Goal: Task Accomplishment & Management: Manage account settings

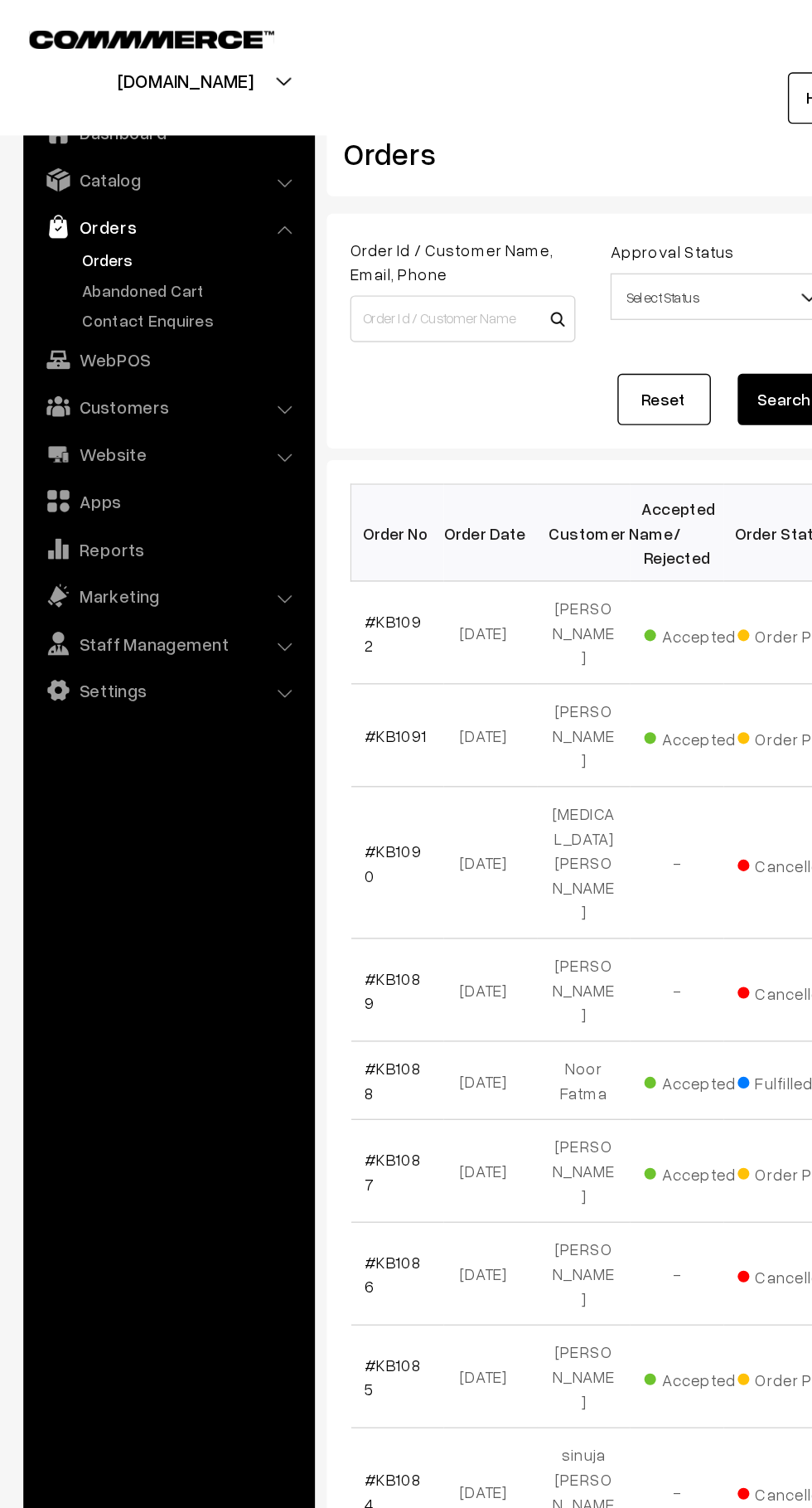
click at [85, 211] on link "Abandoned Cart" at bounding box center [136, 206] width 164 height 17
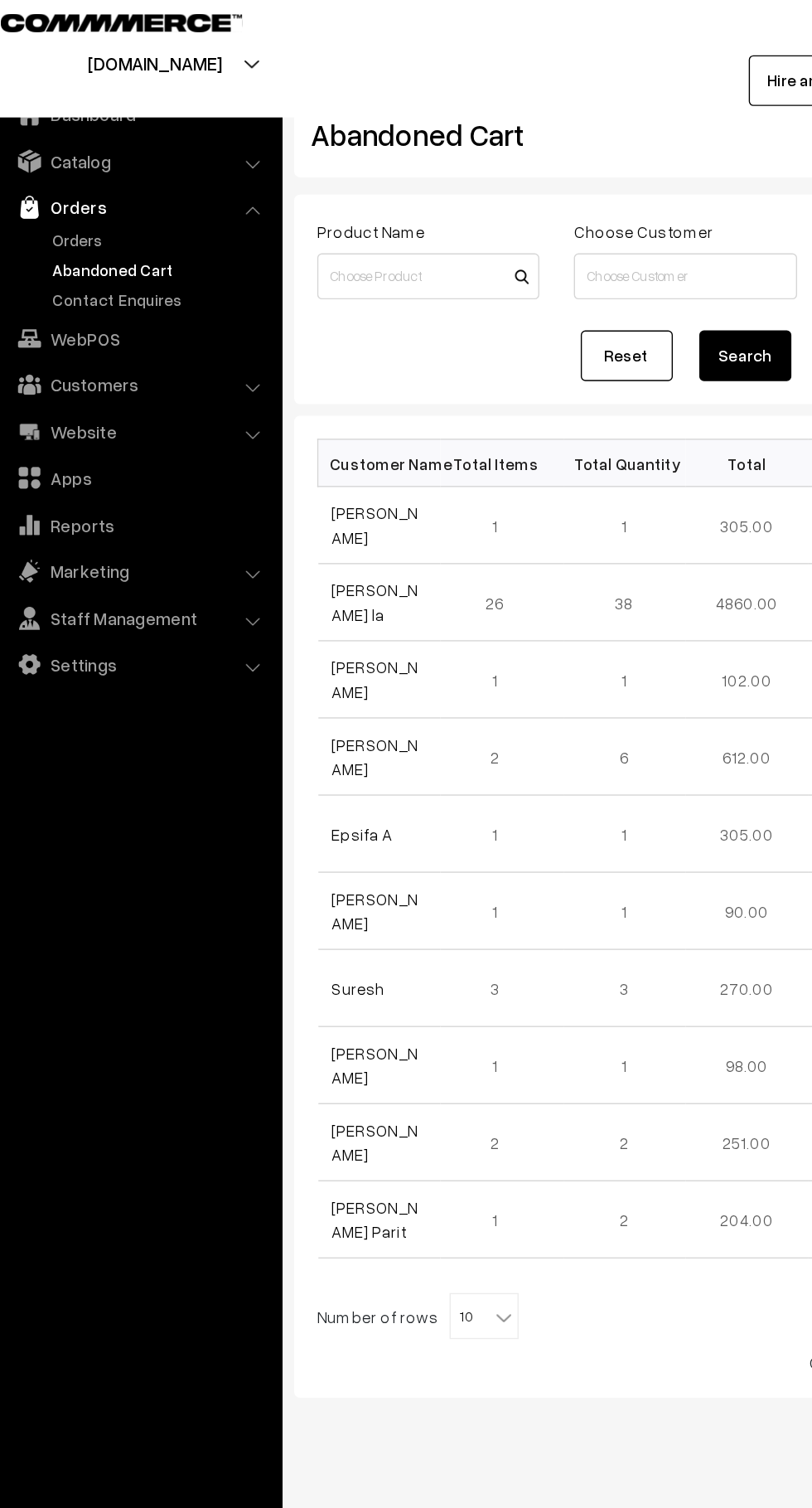
click at [265, 451] on link "Won Chung la" at bounding box center [290, 445] width 62 height 32
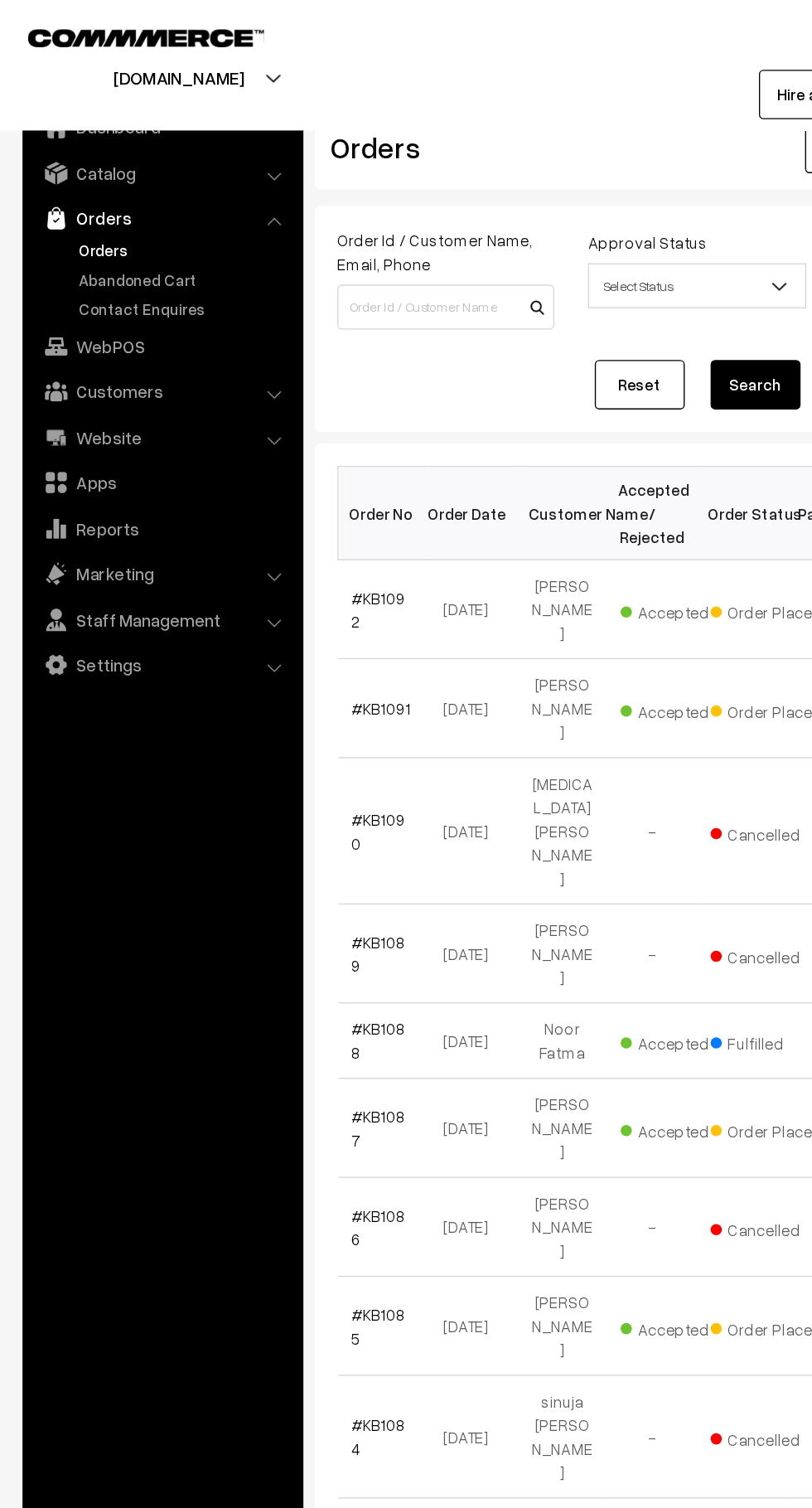
click at [69, 205] on link "Abandoned Cart" at bounding box center [136, 206] width 164 height 17
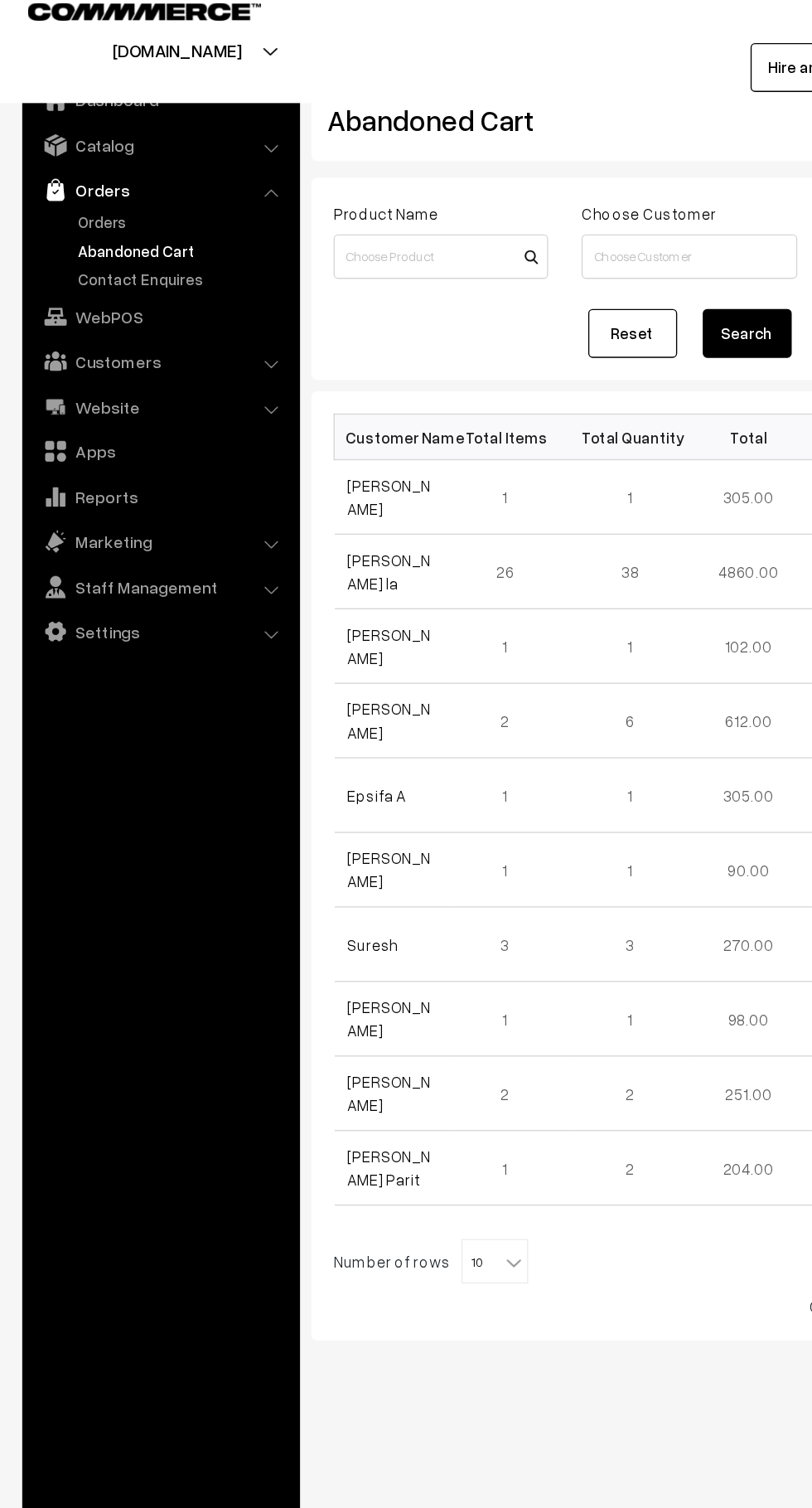
click at [58, 294] on link "Customers" at bounding box center [119, 288] width 198 height 30
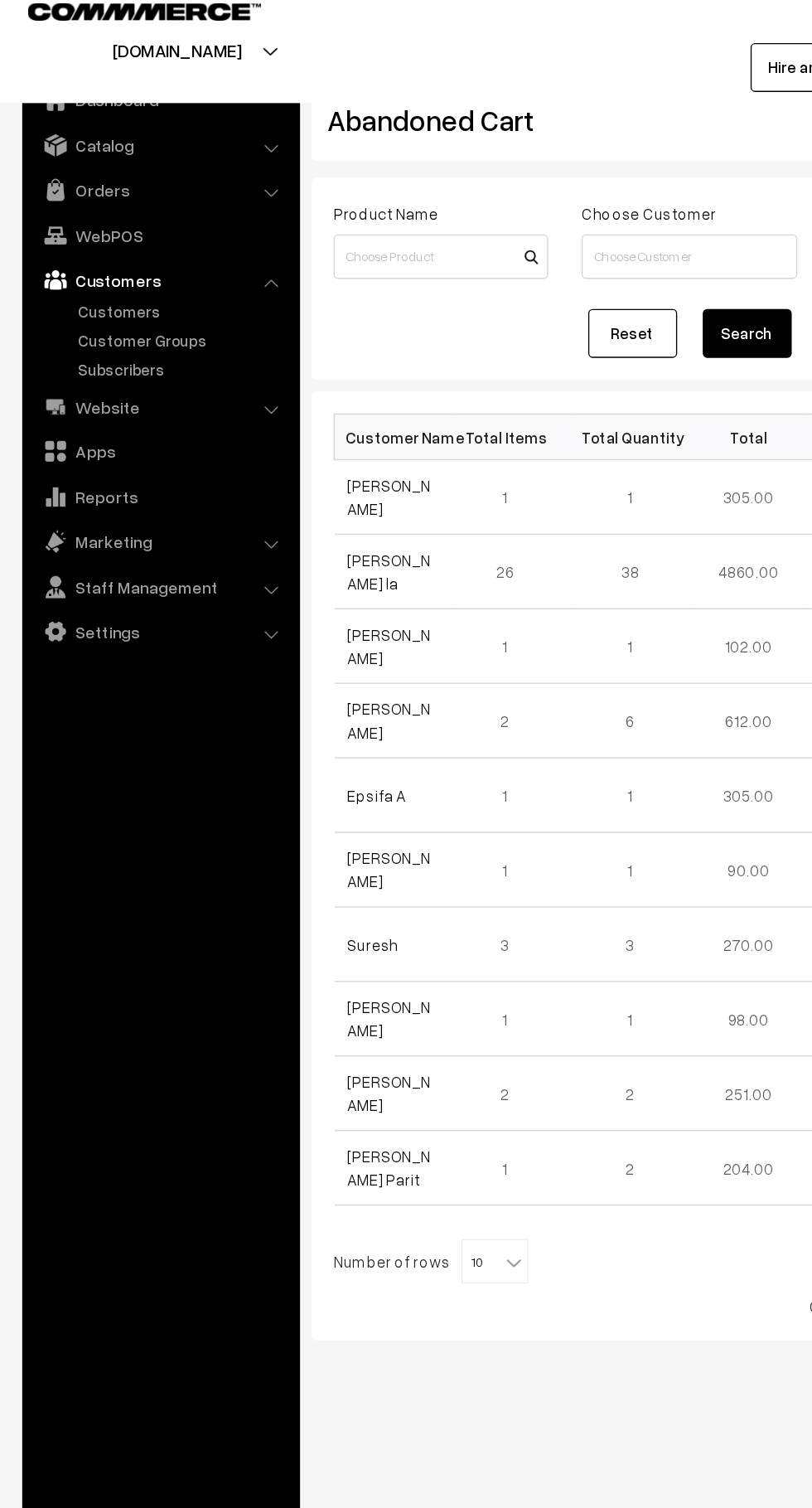
click at [64, 251] on link "Customers" at bounding box center [136, 252] width 164 height 17
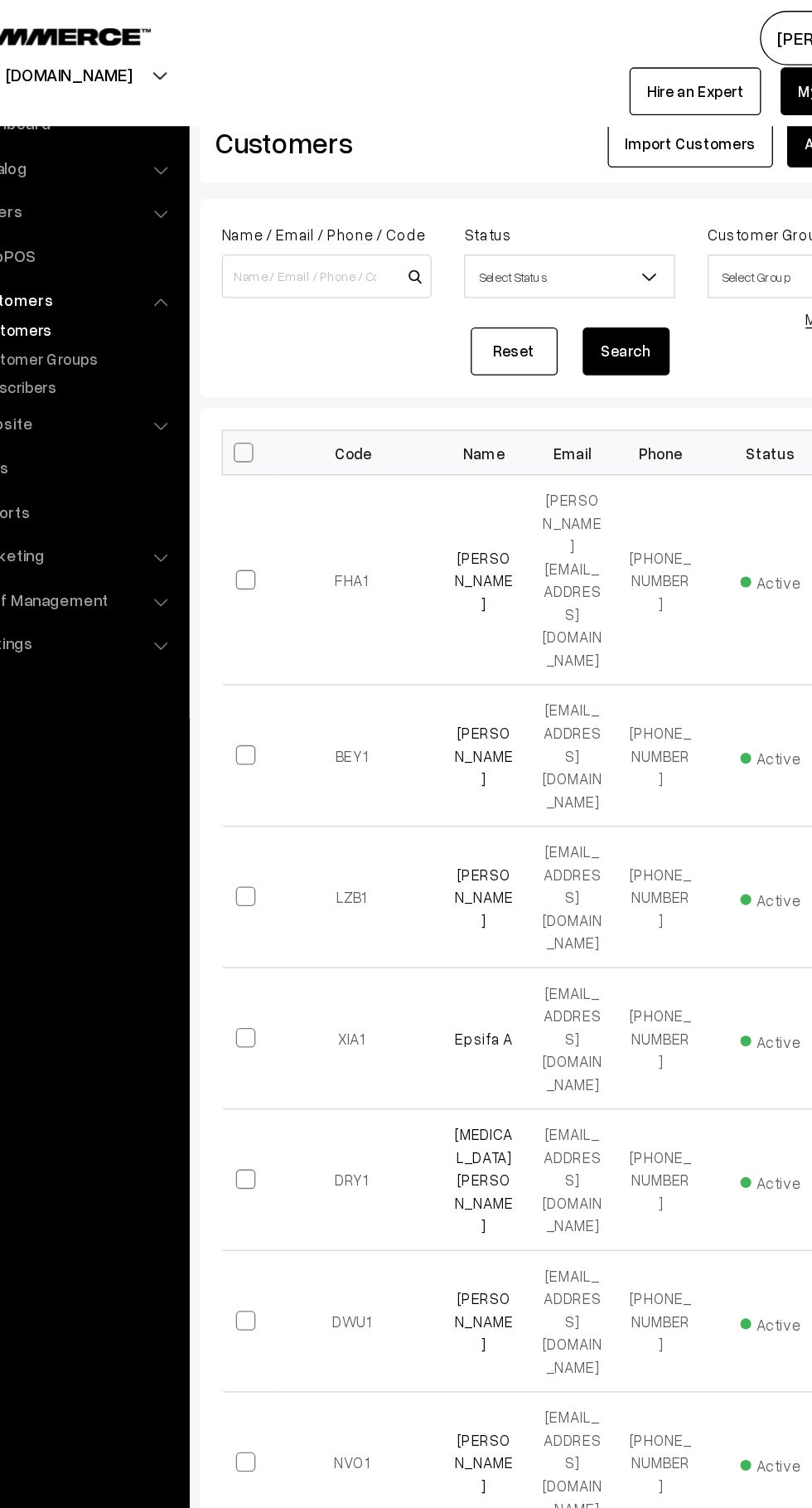
click at [431, 551] on link "[PERSON_NAME]" at bounding box center [449, 575] width 45 height 49
click at [392, 411] on td "FHA1" at bounding box center [353, 442] width 125 height 160
click at [443, 418] on link "[PERSON_NAME]" at bounding box center [449, 442] width 45 height 49
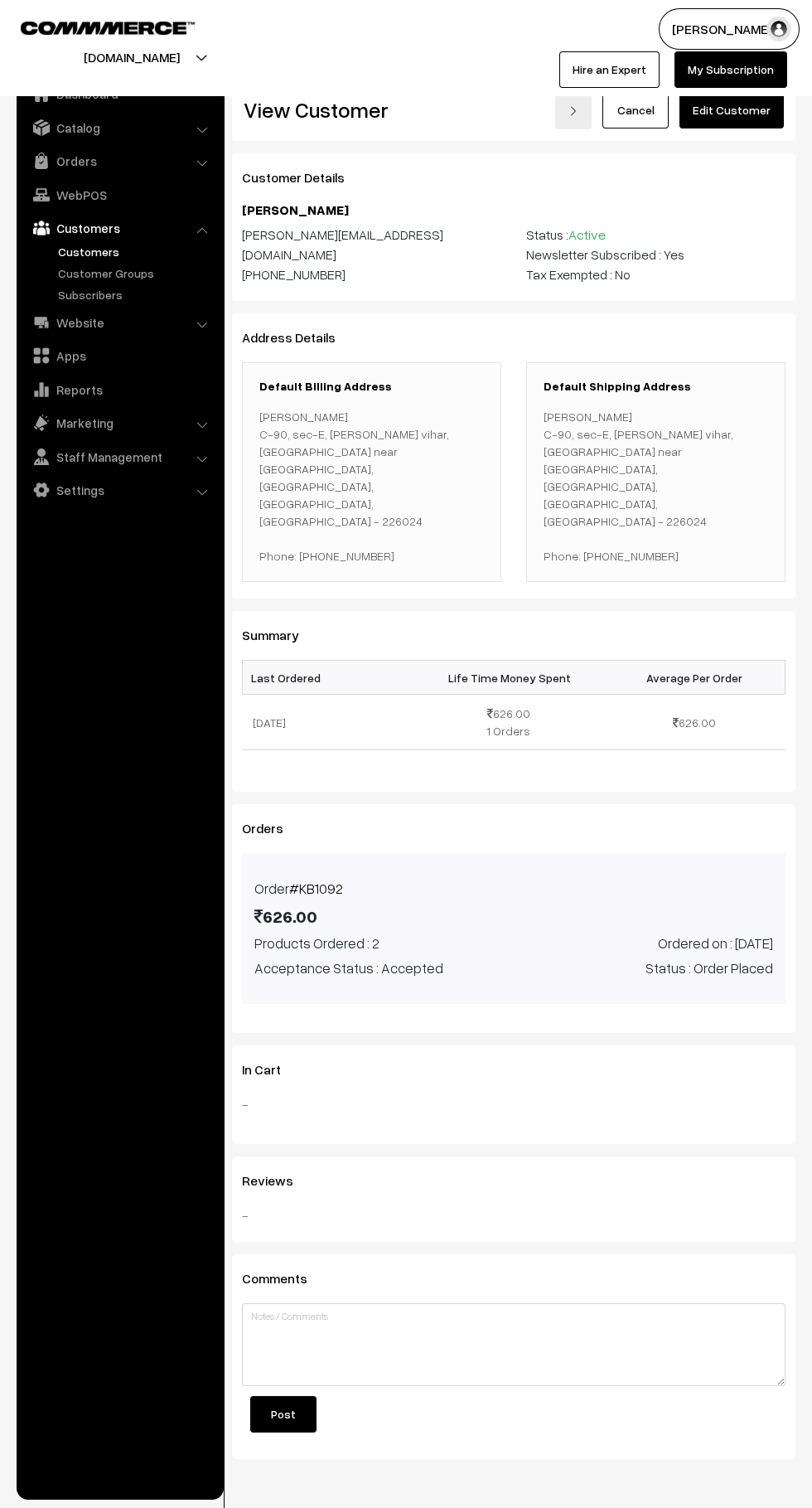
click at [57, 170] on link "Orders" at bounding box center [119, 161] width 198 height 30
click at [70, 212] on link "Abandoned Cart" at bounding box center [136, 206] width 164 height 17
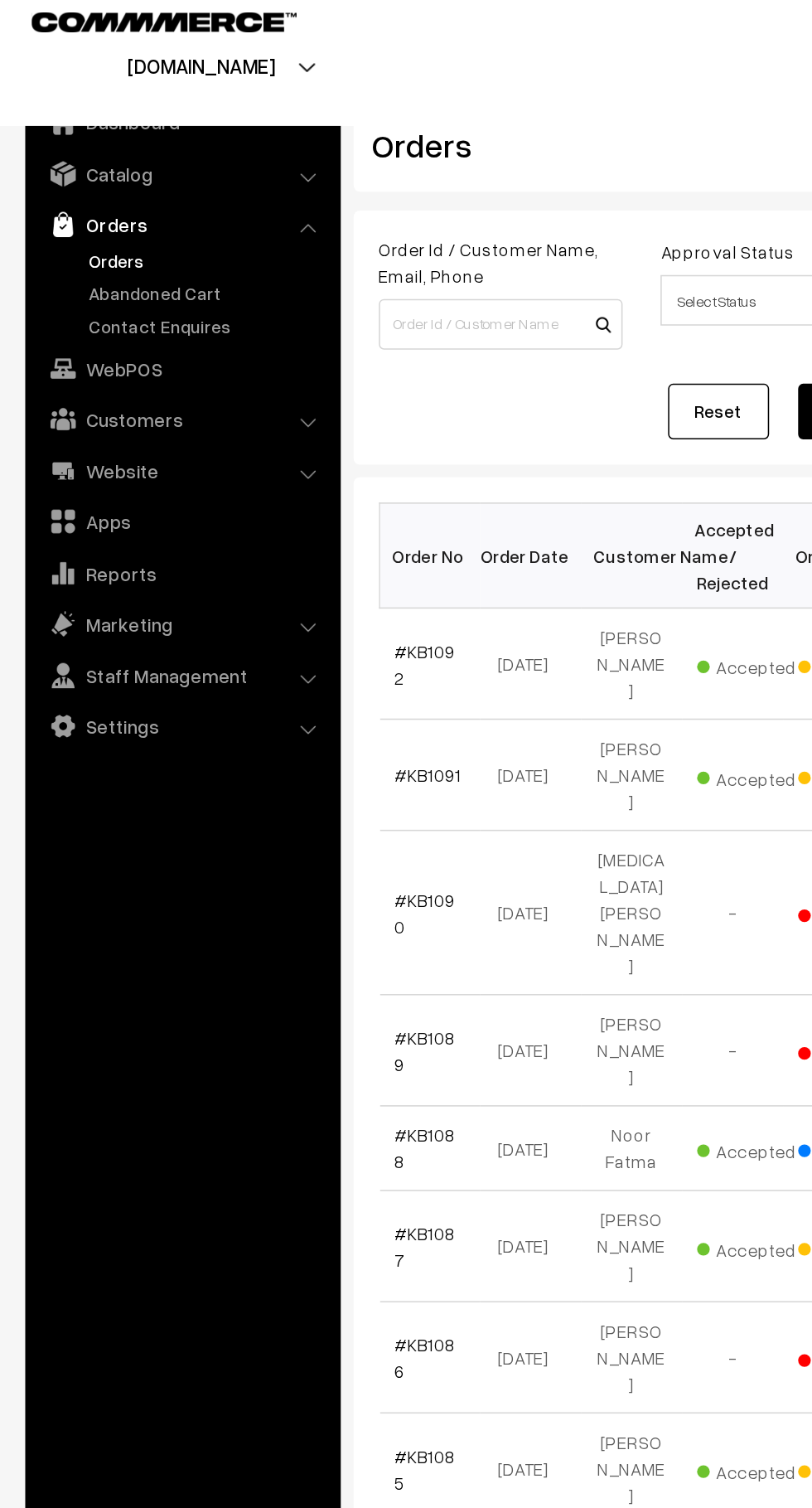
click at [145, 209] on link "Abandoned Cart" at bounding box center [136, 206] width 164 height 17
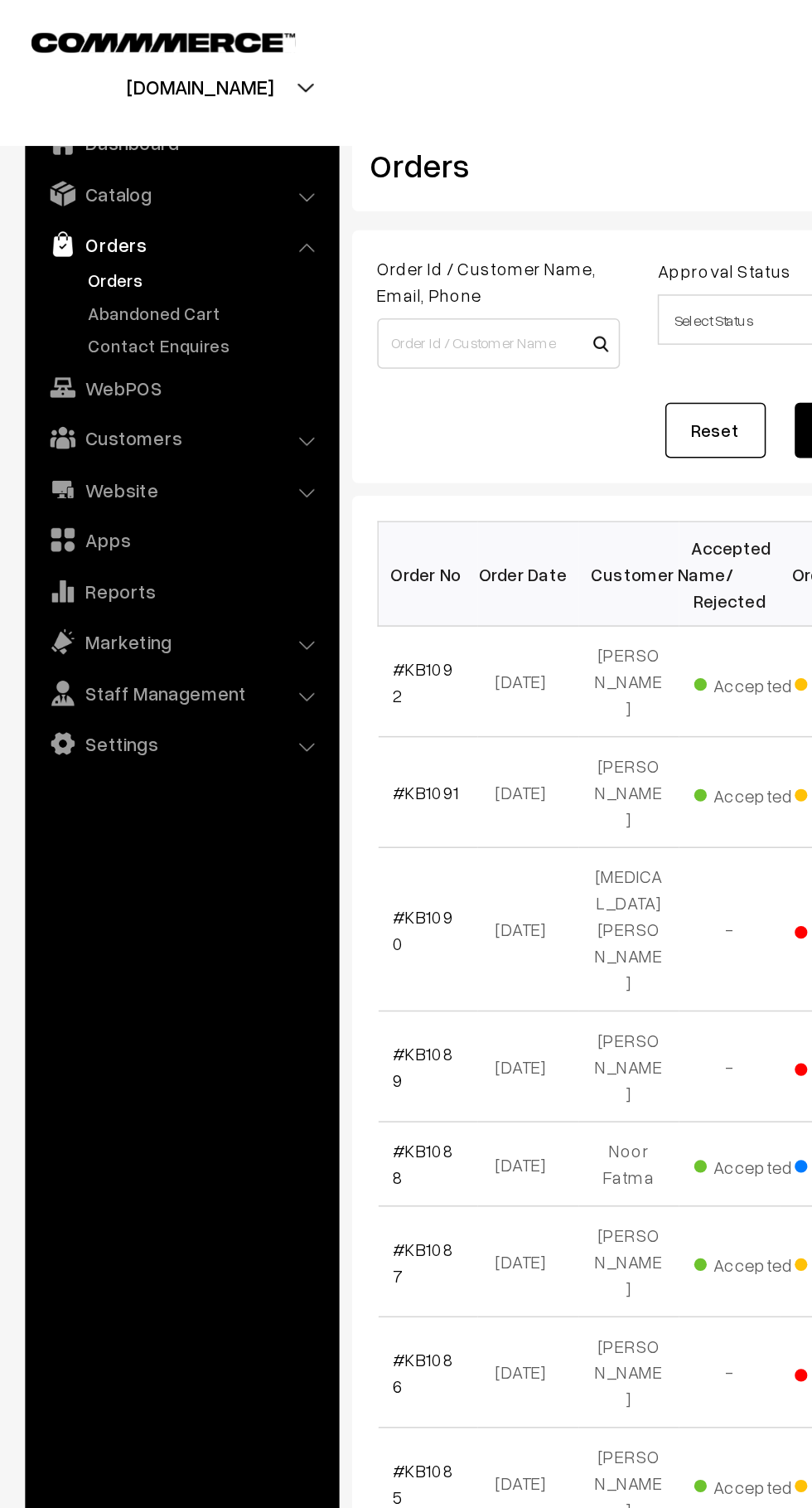
click at [73, 207] on link "Abandoned Cart" at bounding box center [136, 206] width 164 height 17
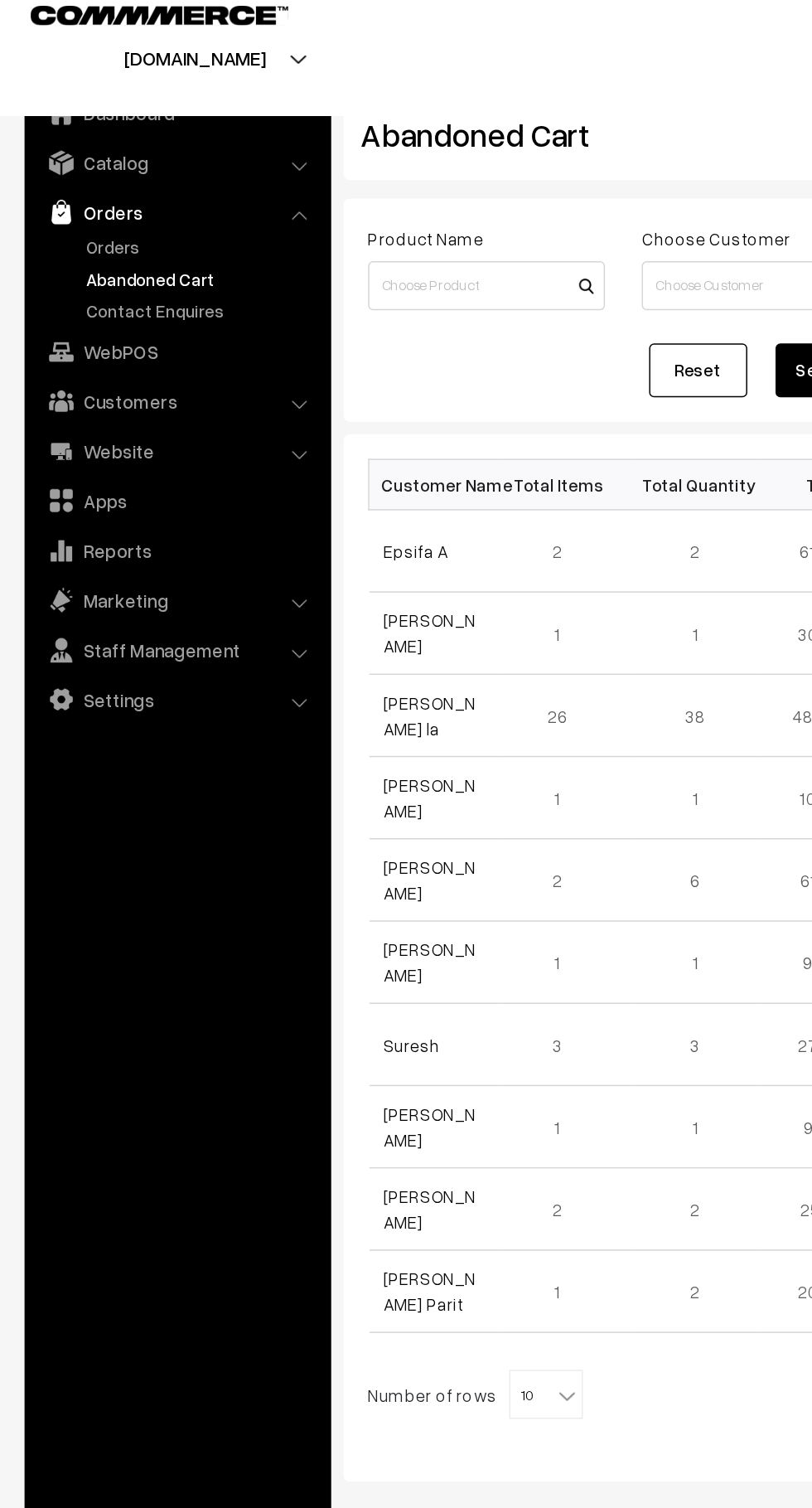
click at [267, 391] on link "Epsifa A" at bounding box center [281, 390] width 44 height 14
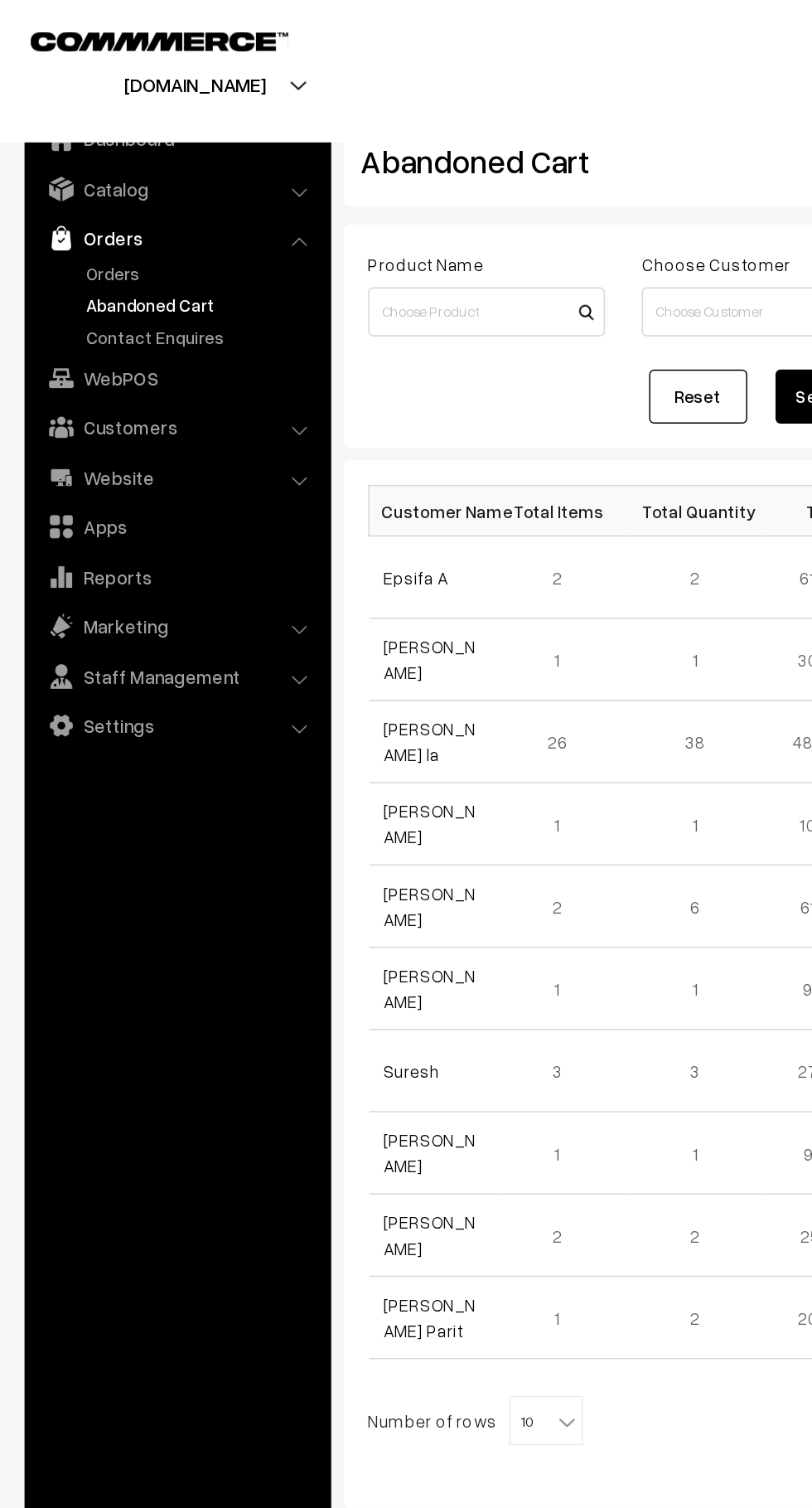
click at [59, 185] on link "Orders" at bounding box center [136, 184] width 164 height 17
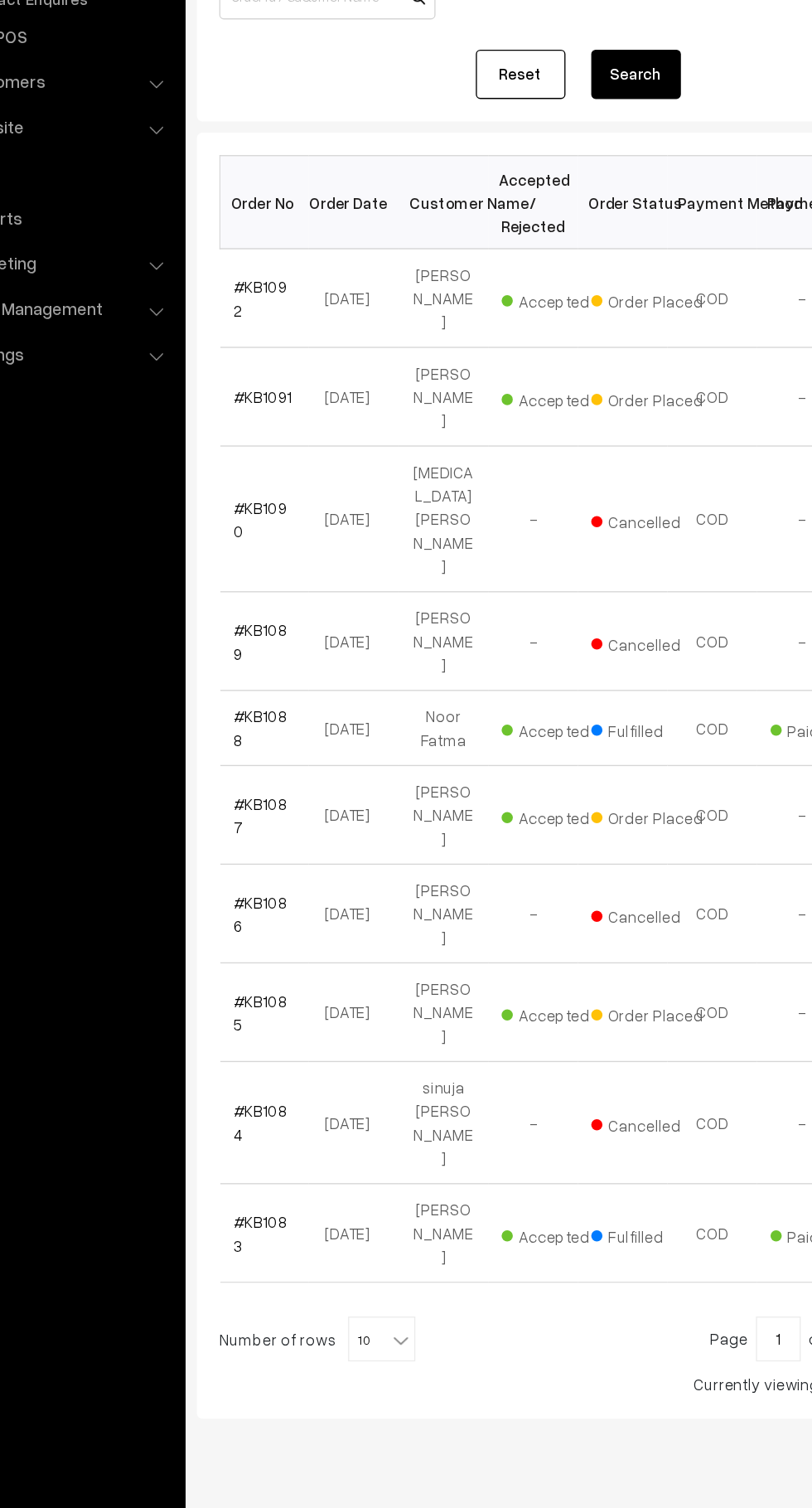
click at [266, 515] on link "#KB1091" at bounding box center [281, 522] width 44 height 14
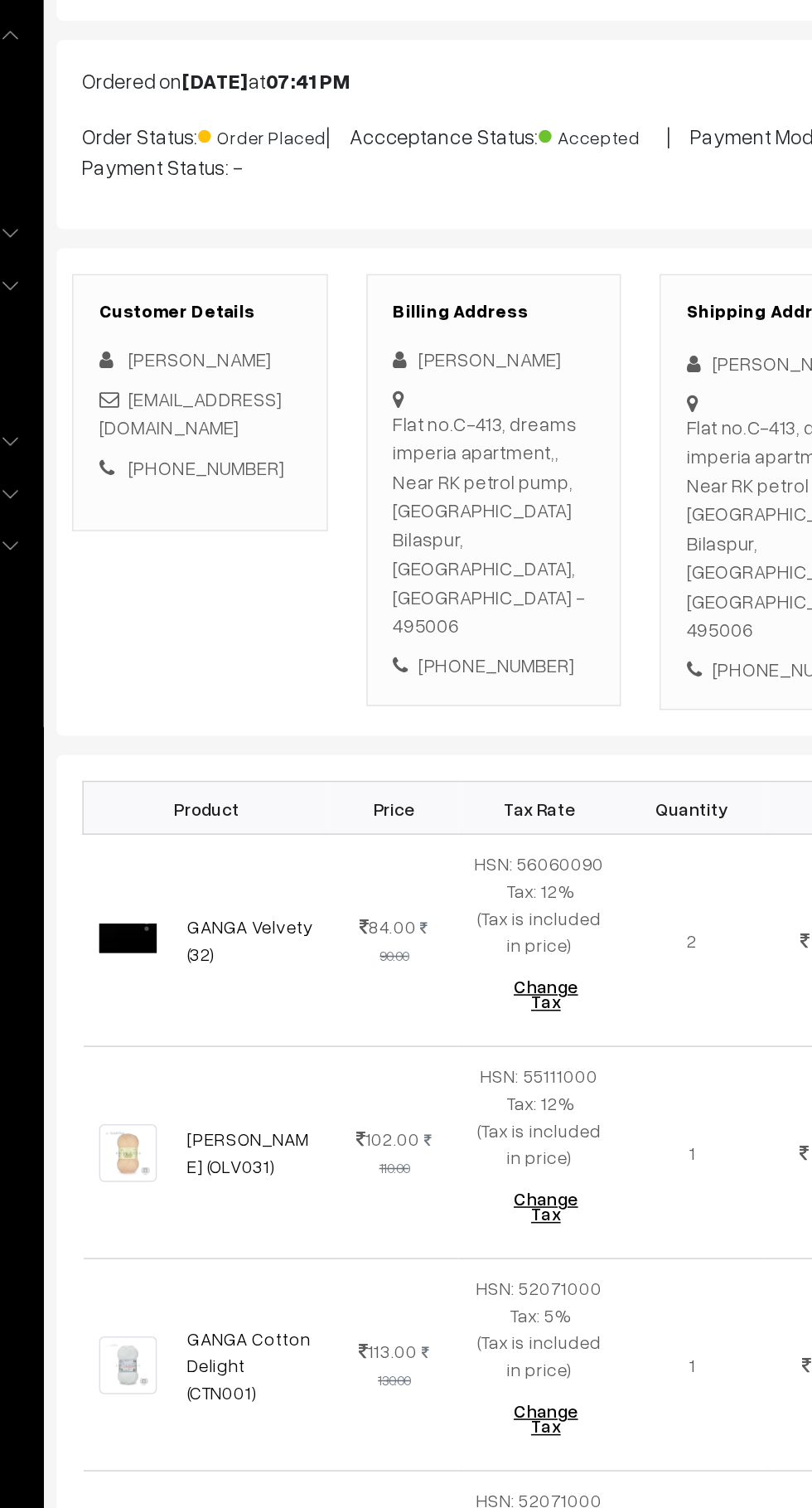
scroll to position [7, 0]
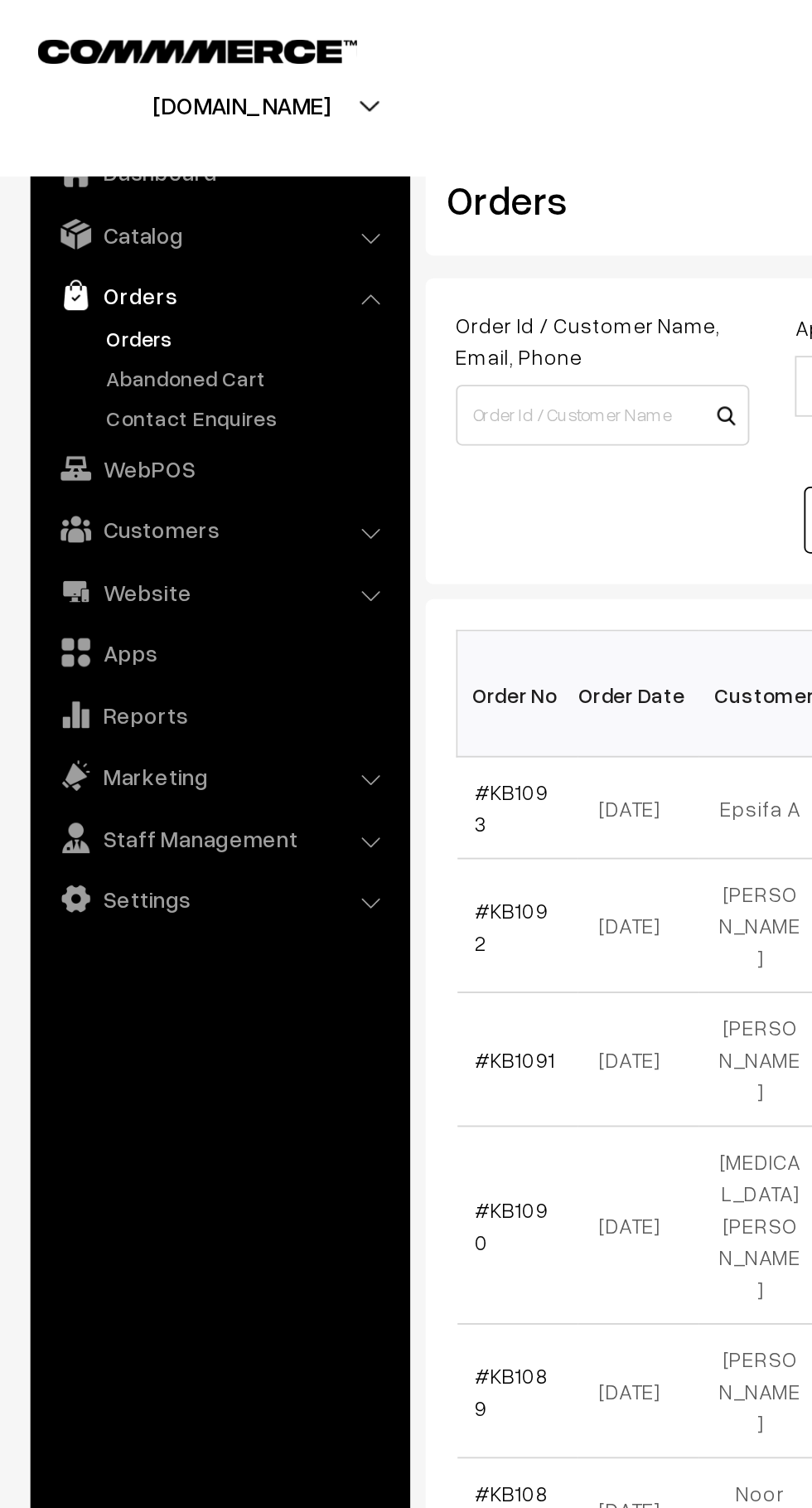
click at [127, 202] on link "Abandoned Cart" at bounding box center [136, 206] width 164 height 17
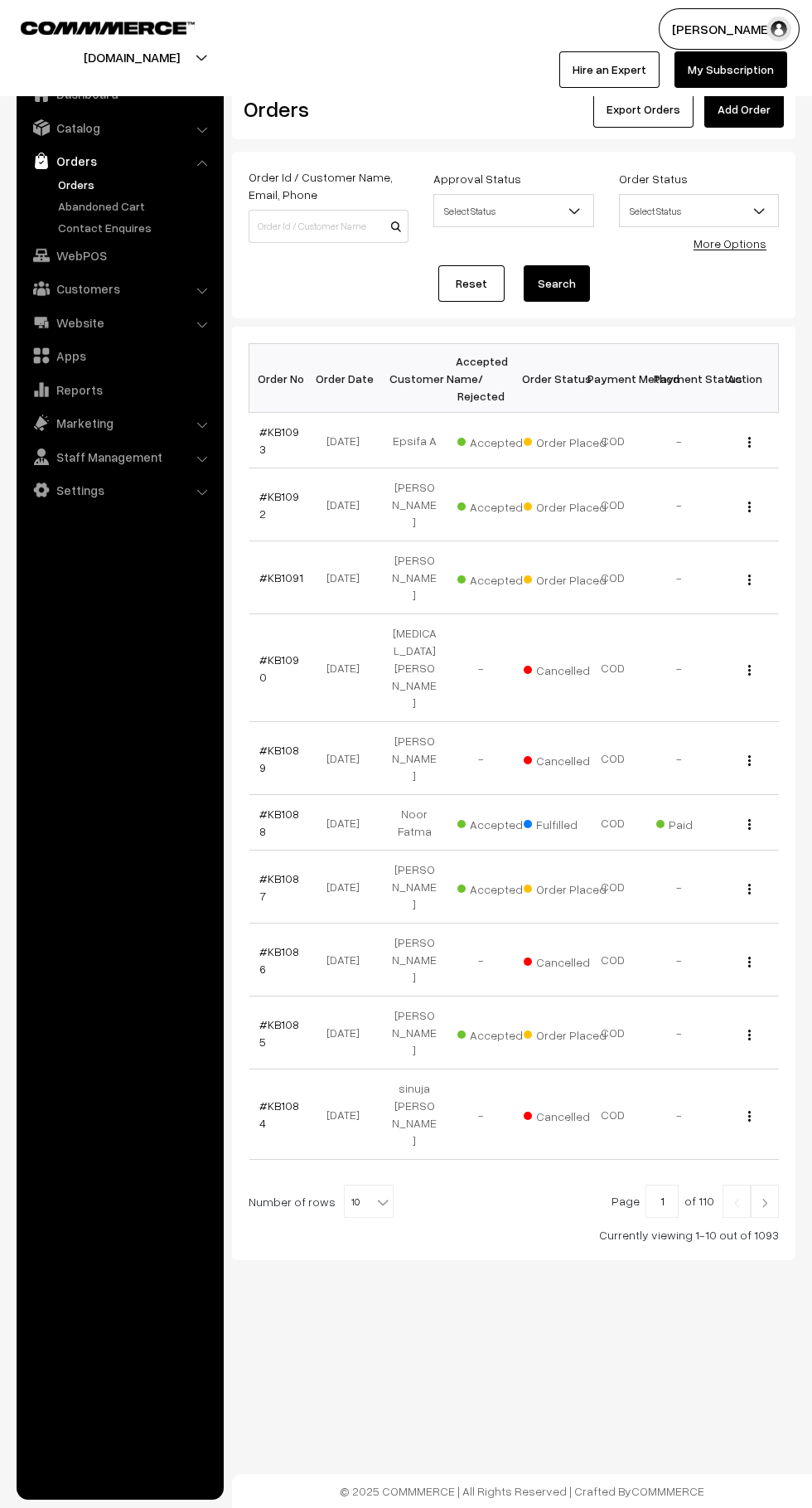
click at [150, 203] on link "Abandoned Cart" at bounding box center [136, 206] width 164 height 17
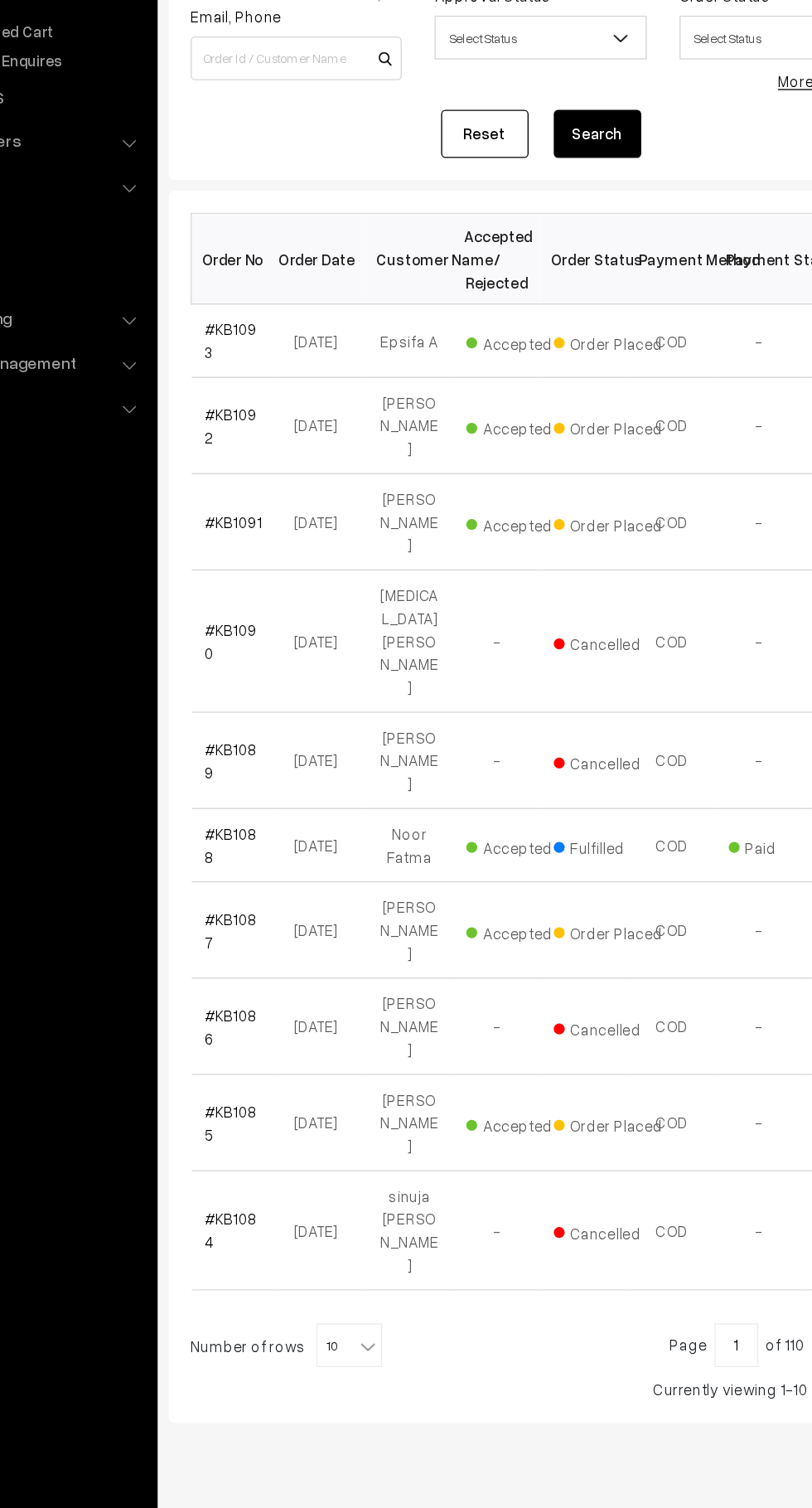
click at [296, 440] on link "#KB1093" at bounding box center [279, 440] width 40 height 32
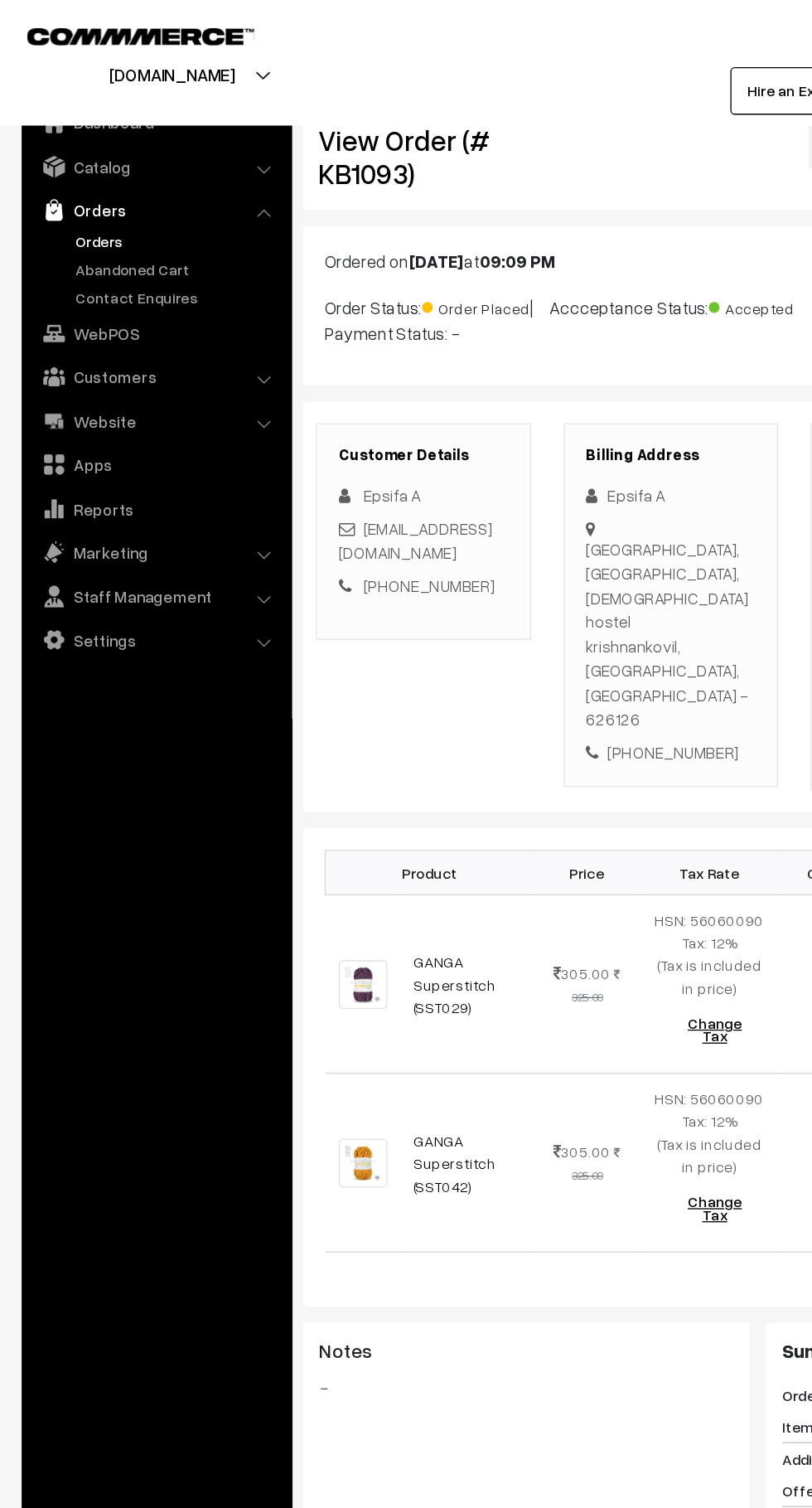
click at [157, 214] on link "Abandoned Cart" at bounding box center [136, 206] width 164 height 17
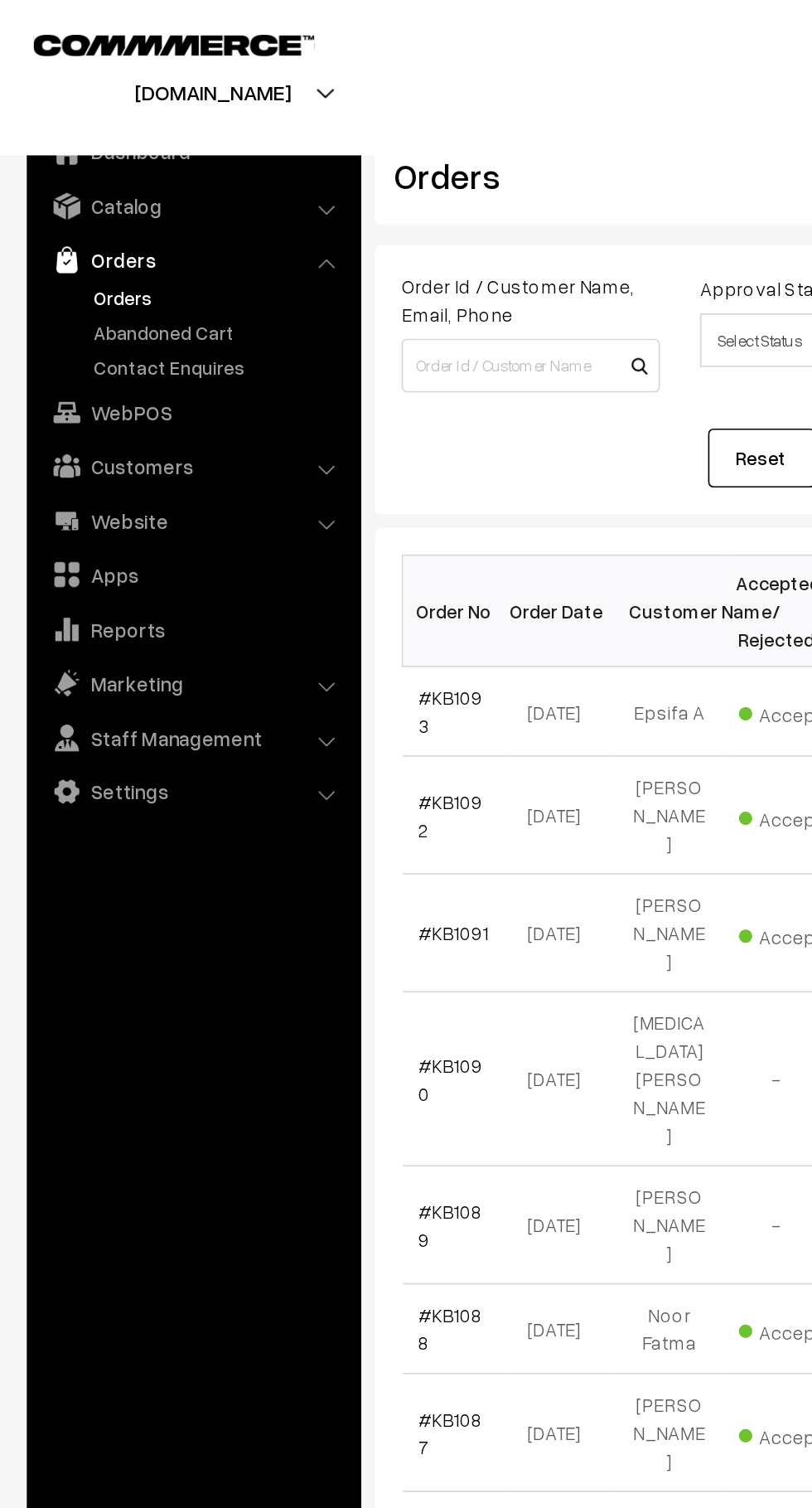
click at [128, 206] on link "Abandoned Cart" at bounding box center [136, 206] width 164 height 17
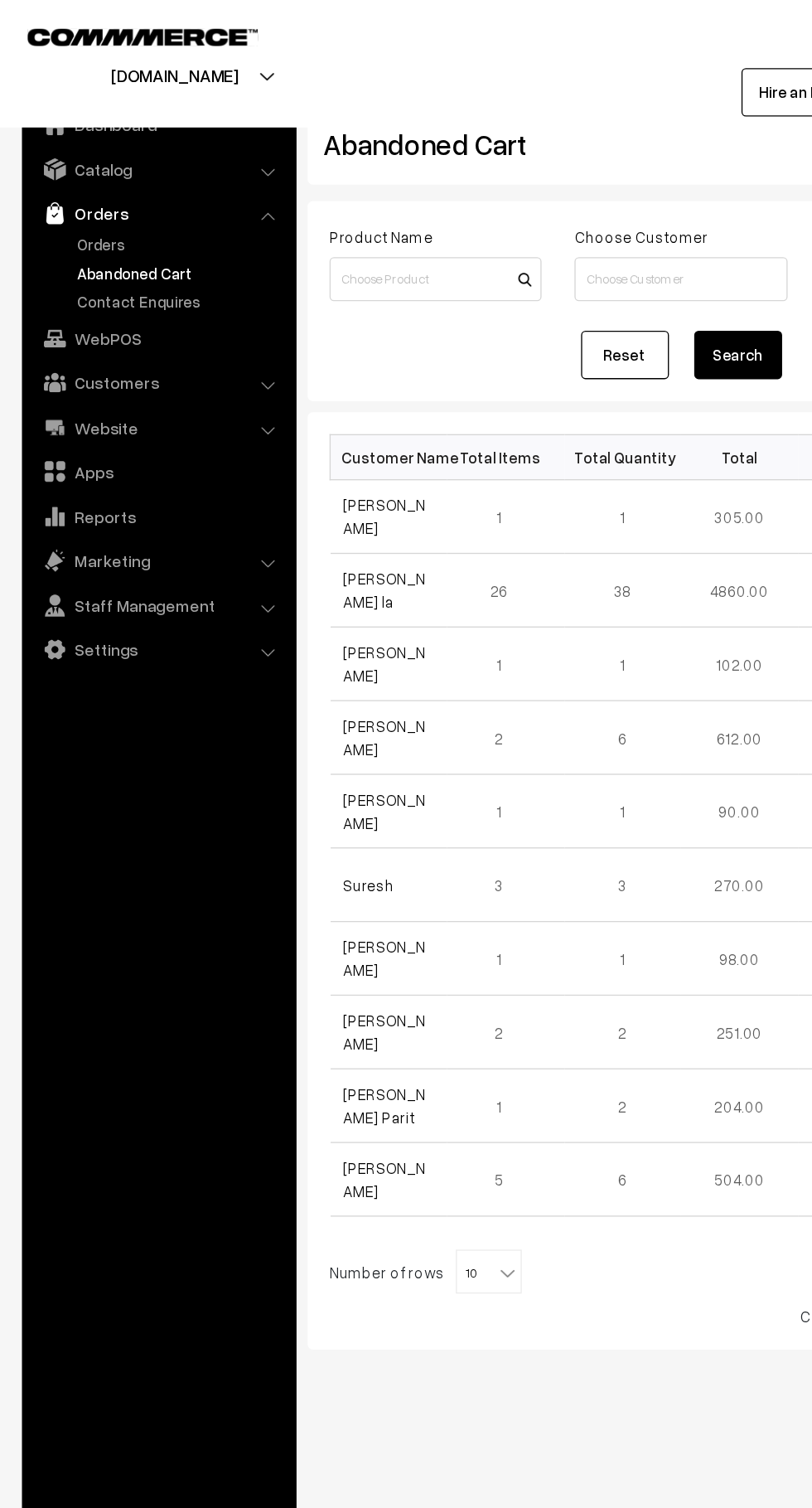
click at [62, 178] on link "Orders" at bounding box center [136, 184] width 164 height 17
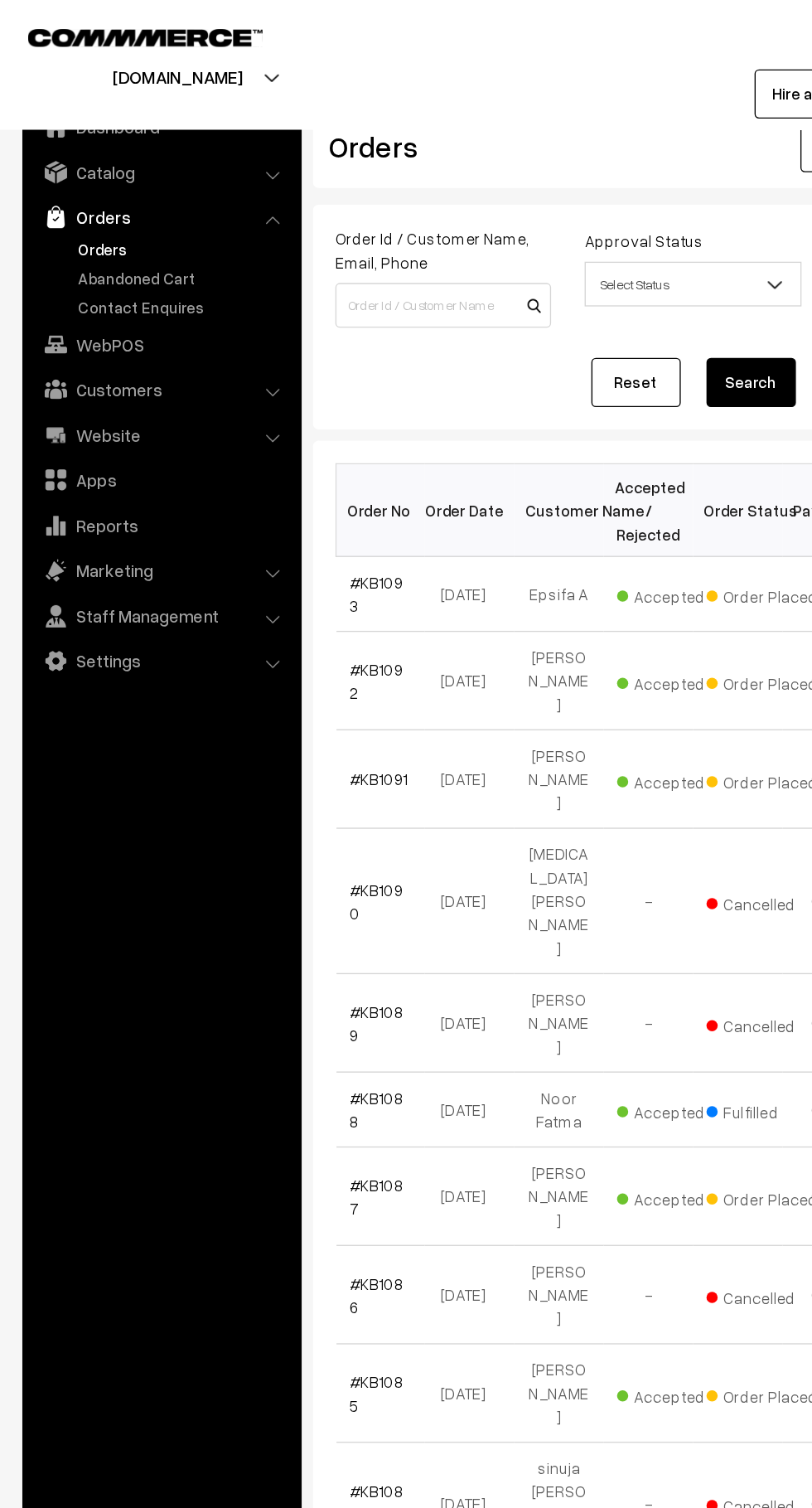
click at [89, 204] on link "Abandoned Cart" at bounding box center [136, 206] width 164 height 17
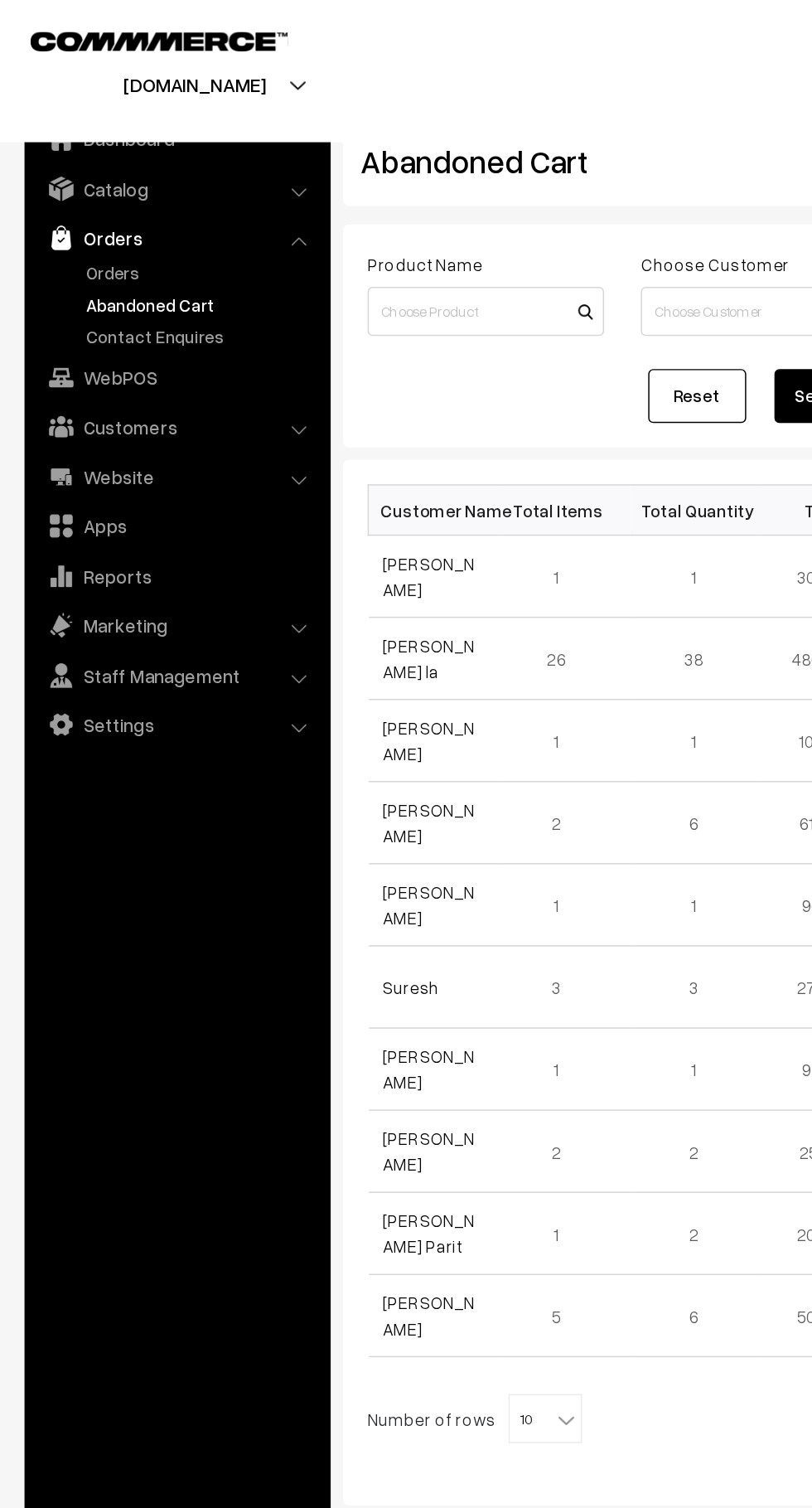
click at [266, 399] on link "Anusha Badiger" at bounding box center [290, 389] width 62 height 32
click at [171, 297] on link "Customers" at bounding box center [119, 288] width 198 height 30
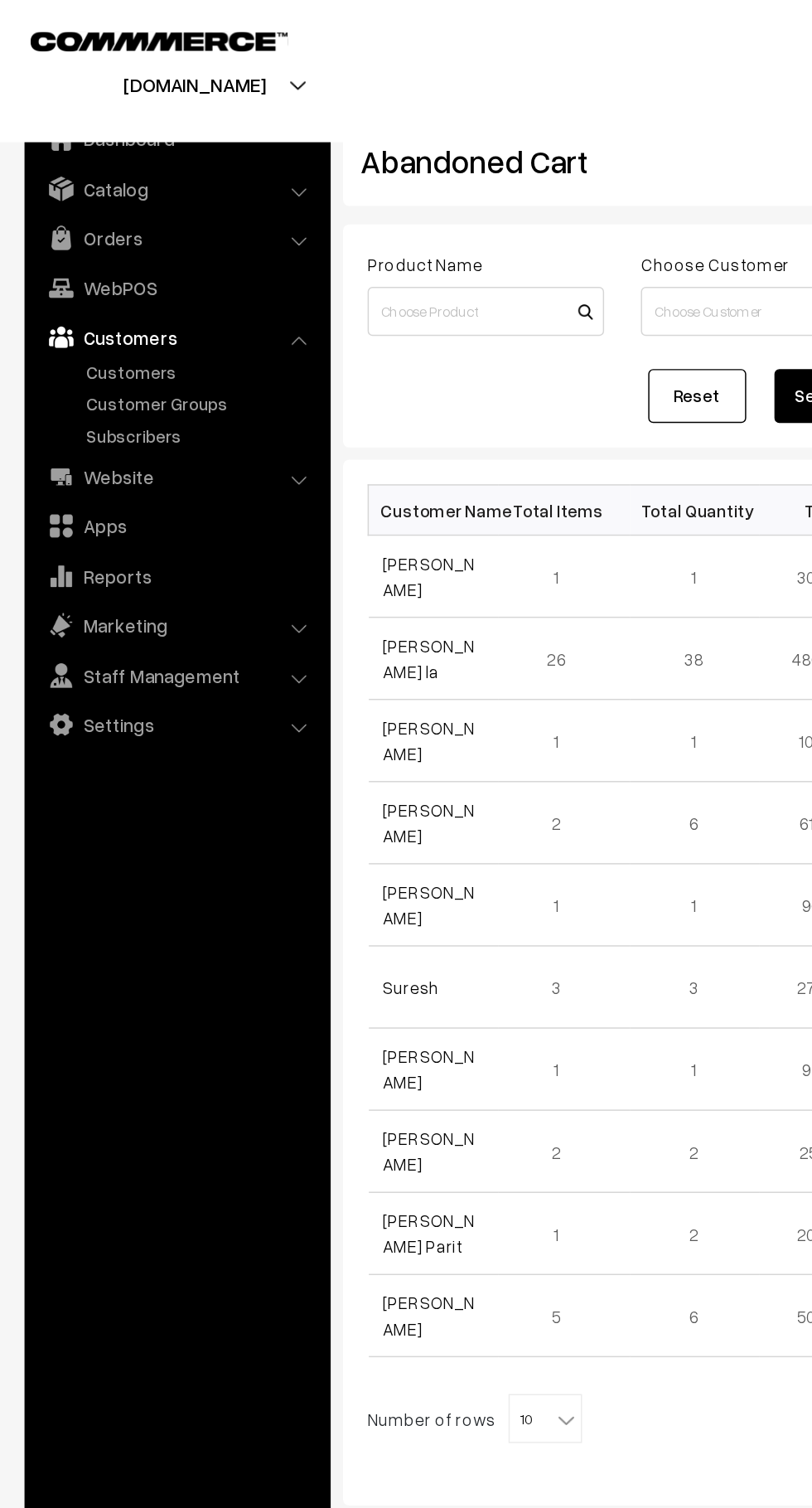
click at [119, 257] on link "Customers" at bounding box center [136, 252] width 164 height 17
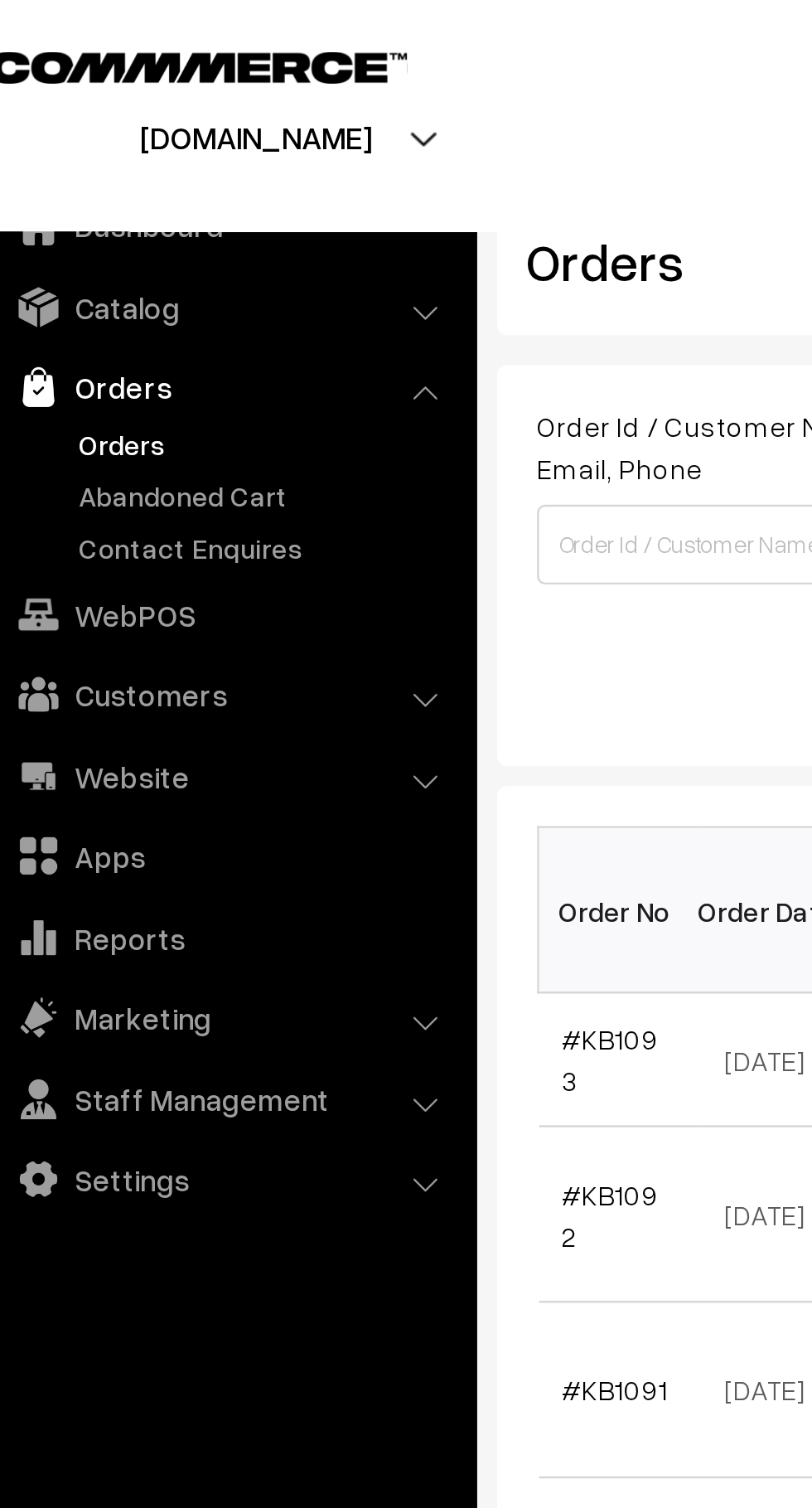
click at [138, 208] on link "Abandoned Cart" at bounding box center [136, 206] width 164 height 17
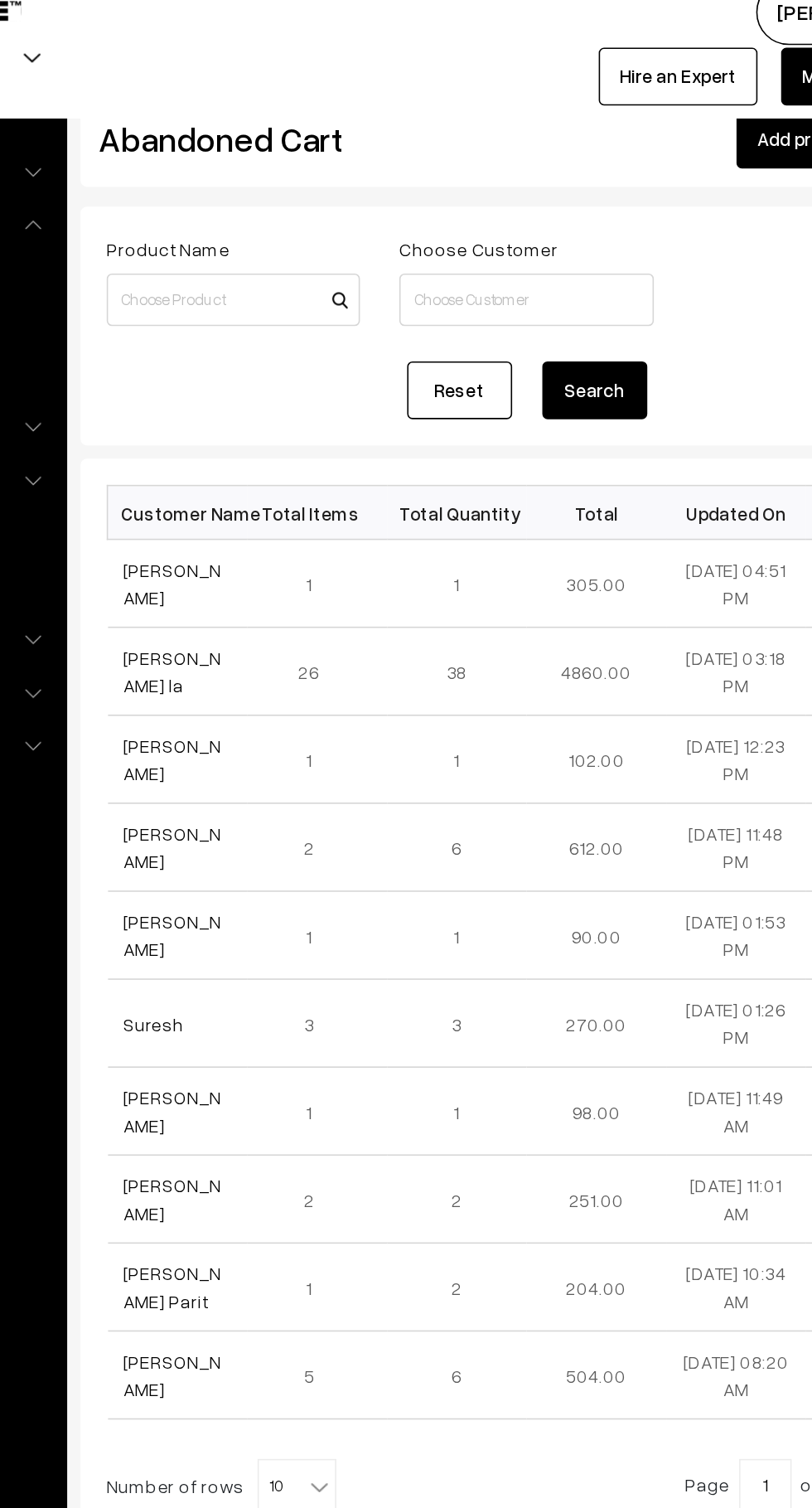
click at [311, 449] on link "[PERSON_NAME] la" at bounding box center [290, 445] width 62 height 32
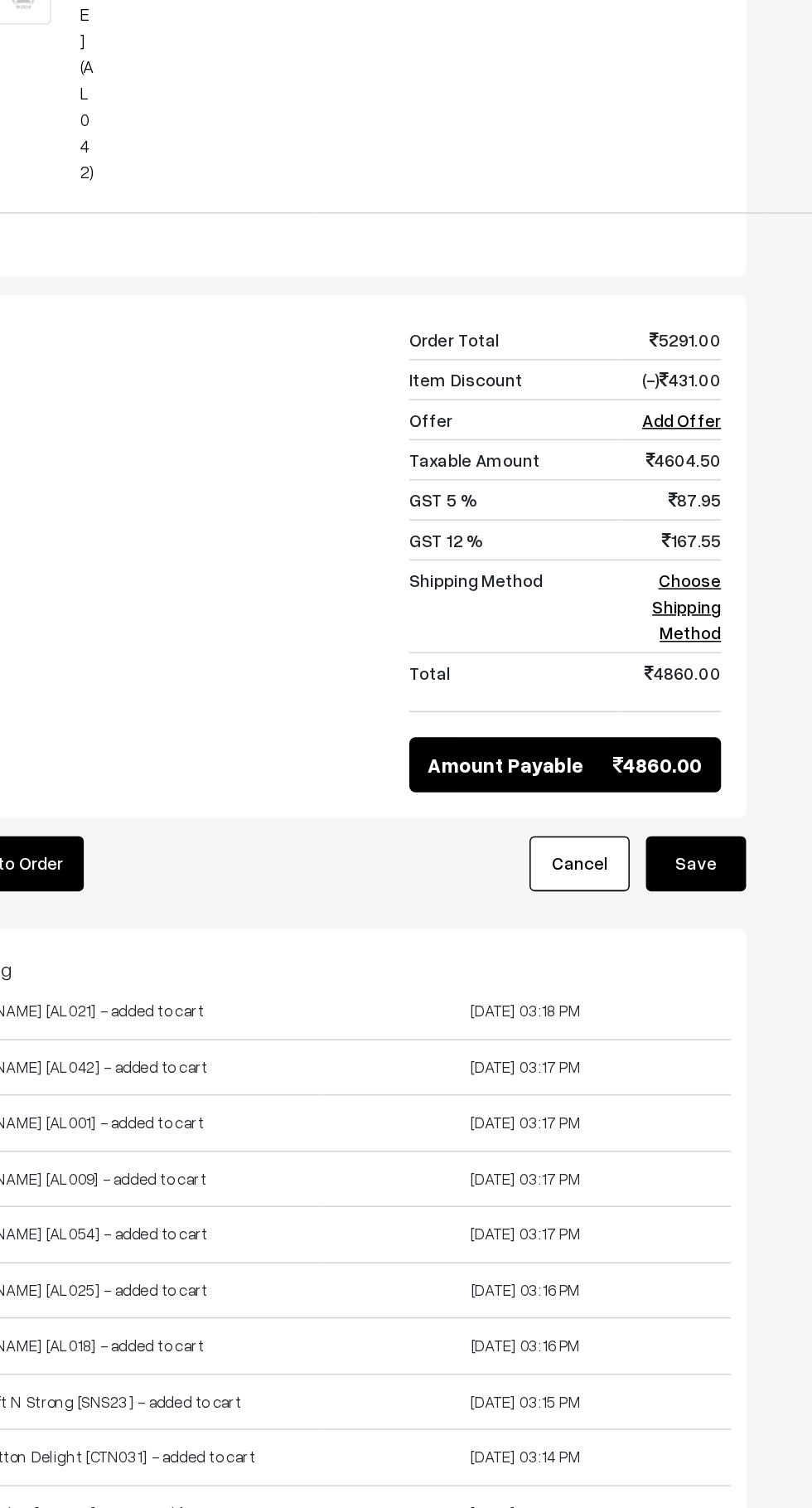
scroll to position [9275, 0]
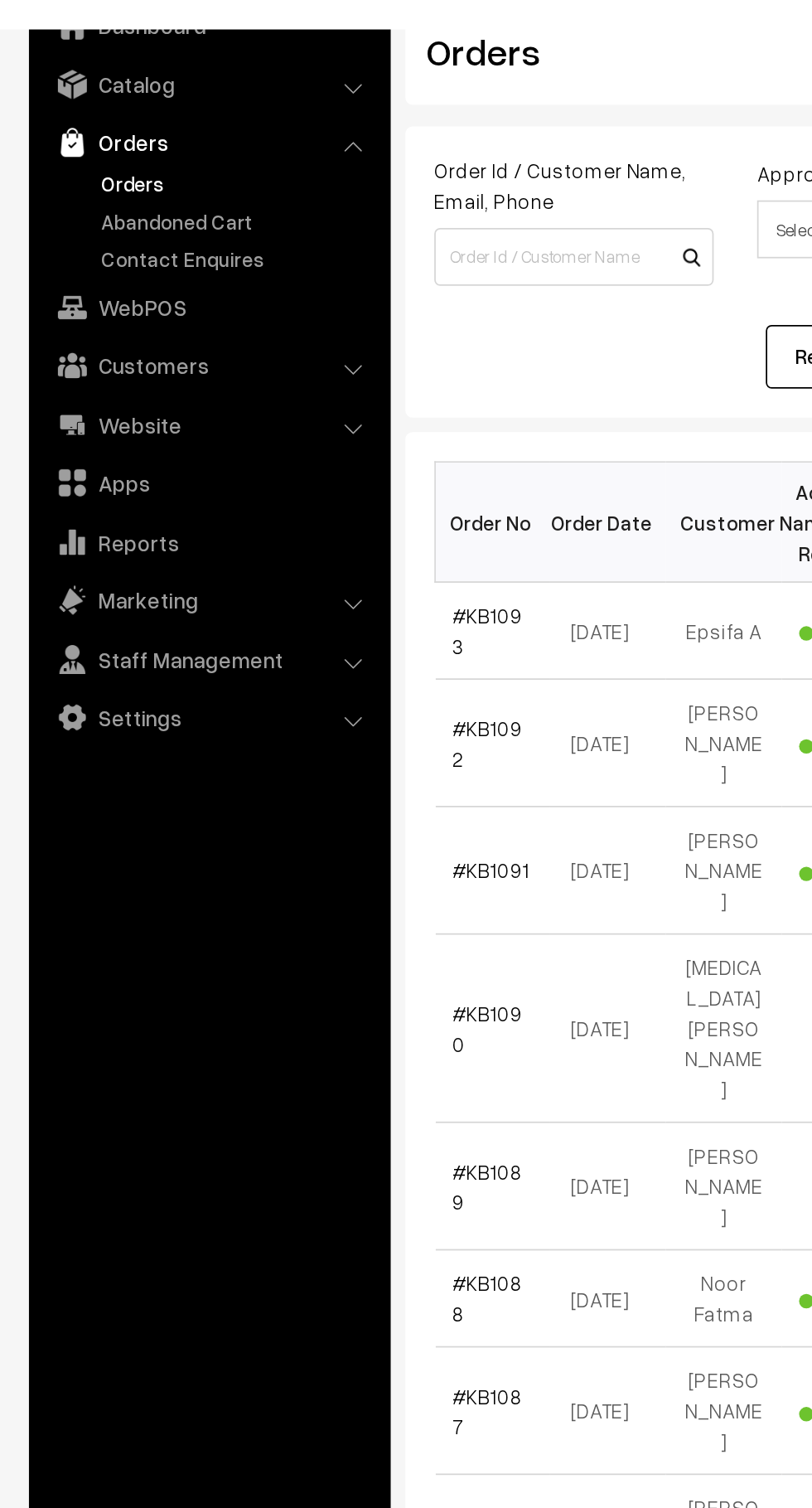
click at [147, 207] on link "Abandoned Cart" at bounding box center [136, 206] width 164 height 17
